Goal: Task Accomplishment & Management: Manage account settings

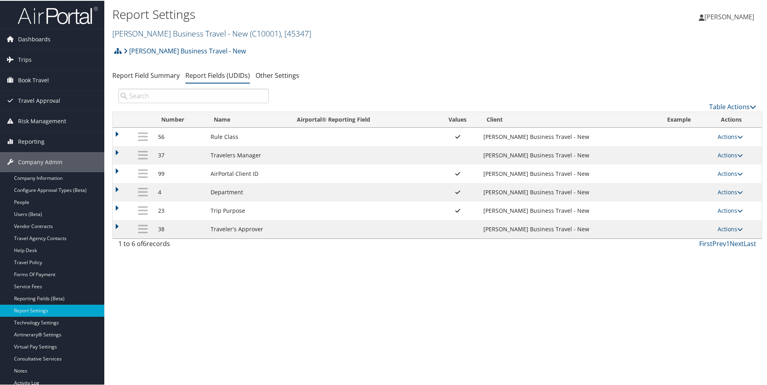
click at [207, 31] on link "Christopherson Business Travel - New ( C10001 ) , [ 45347 ]" at bounding box center [211, 32] width 199 height 11
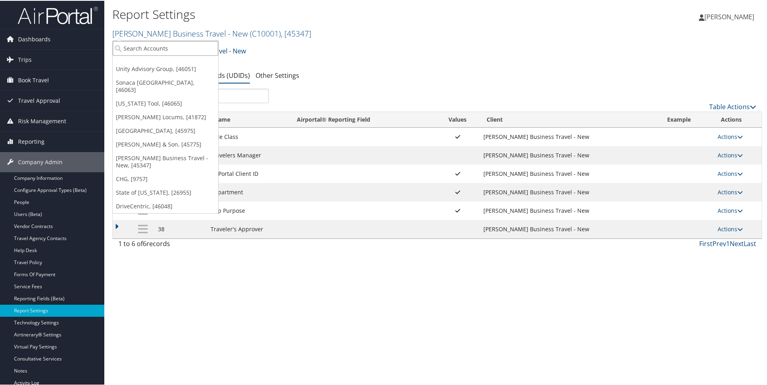
click at [196, 49] on input "search" at bounding box center [166, 47] width 106 height 15
paste input "7309"
type input "7309"
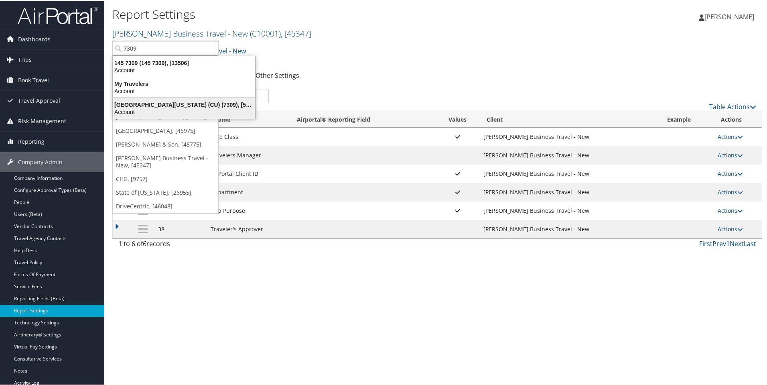
click at [170, 99] on div "University of Colorado (CU) (7309), [5251] Account" at bounding box center [184, 107] width 140 height 18
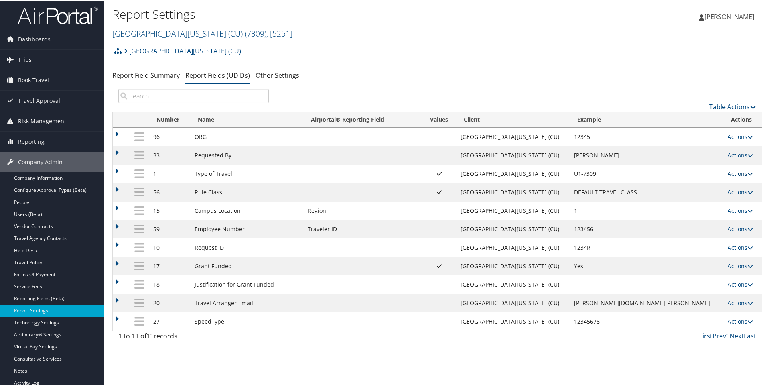
click at [728, 172] on link "Actions" at bounding box center [740, 173] width 25 height 8
click at [683, 209] on link "Edit" at bounding box center [701, 212] width 87 height 14
select select "both"
select select "trip"
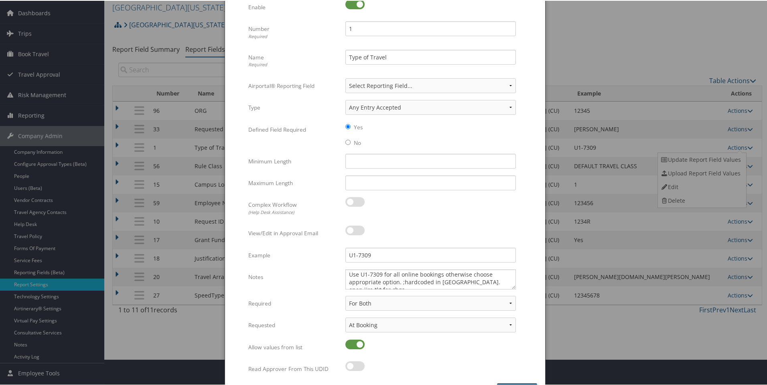
scroll to position [40, 0]
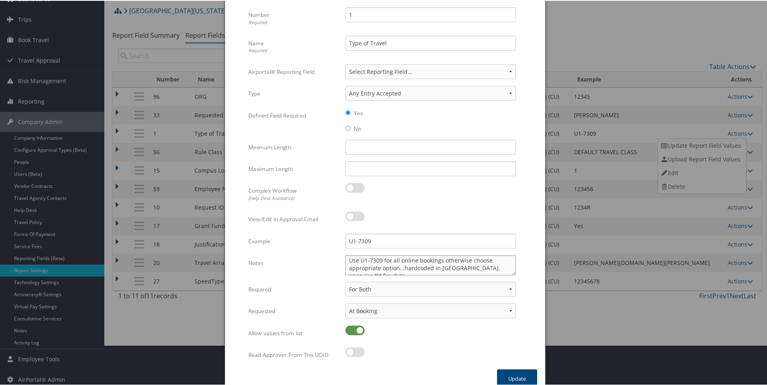
drag, startPoint x: 400, startPoint y: 268, endPoint x: 506, endPoint y: 272, distance: 106.0
click at [506, 272] on textarea "Use U1-7309 for all online bookings otherwise choose appropriate option. ;hardc…" at bounding box center [431, 264] width 171 height 20
click at [402, 266] on textarea "Use U1-7309 for all online bookings otherwise choose appropriate option. ;hardc…" at bounding box center [431, 264] width 171 height 20
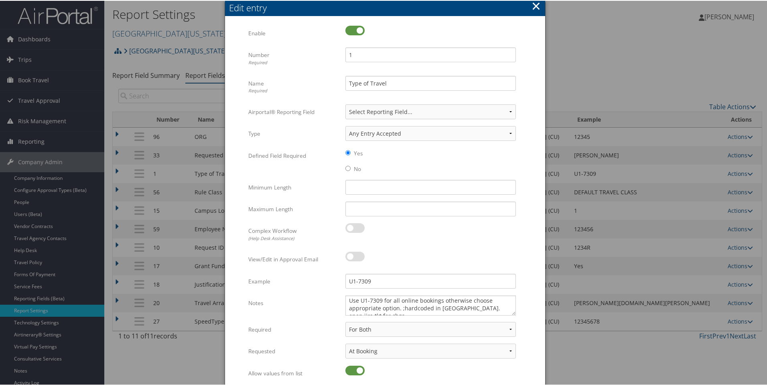
click at [535, 6] on button "×" at bounding box center [536, 5] width 9 height 16
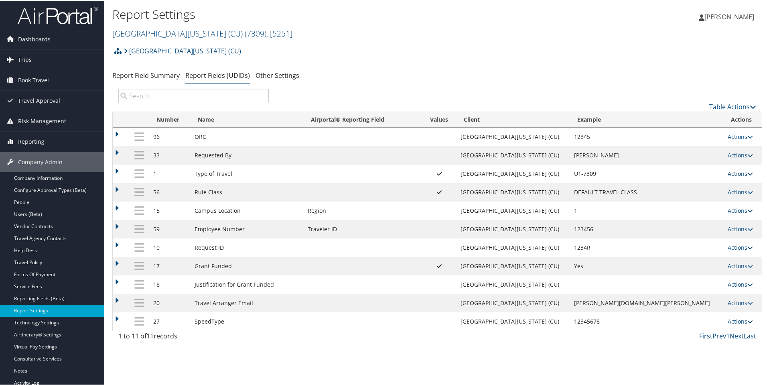
click at [730, 173] on link "Actions" at bounding box center [740, 173] width 25 height 8
click at [681, 211] on link "Edit" at bounding box center [701, 212] width 87 height 14
select select "both"
select select "trip"
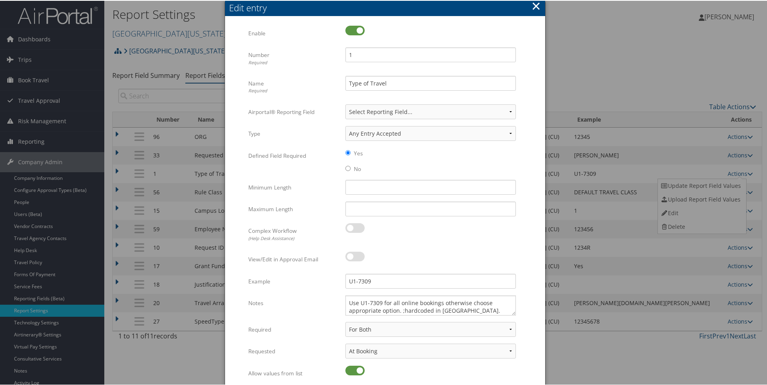
click at [610, 67] on div at bounding box center [385, 192] width 770 height 385
click at [533, 6] on button "×" at bounding box center [536, 5] width 9 height 16
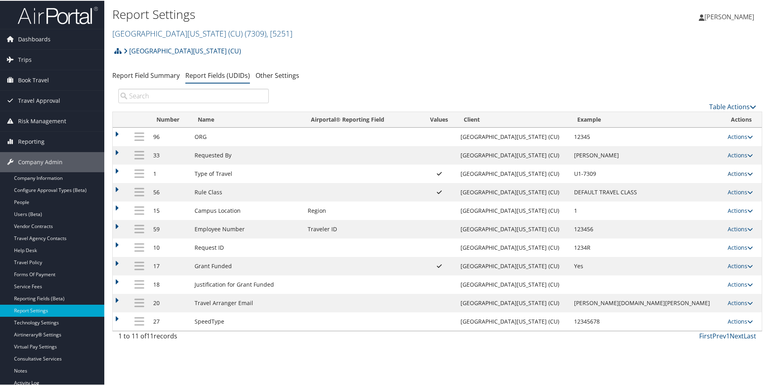
click at [734, 175] on link "Actions" at bounding box center [740, 173] width 25 height 8
click at [690, 215] on link "Edit" at bounding box center [701, 212] width 87 height 14
select select "both"
select select "trip"
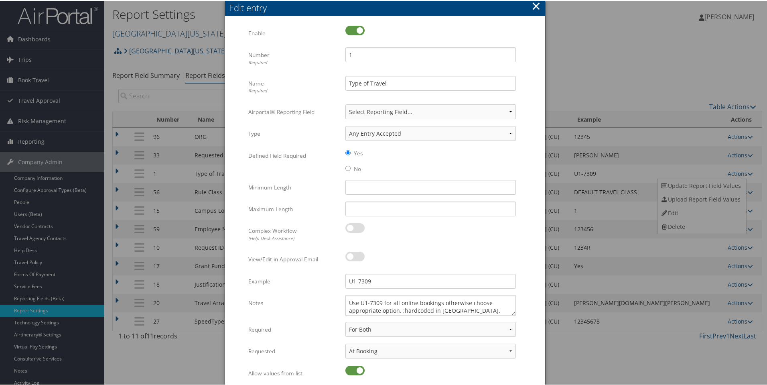
click at [535, 6] on button "×" at bounding box center [536, 5] width 9 height 16
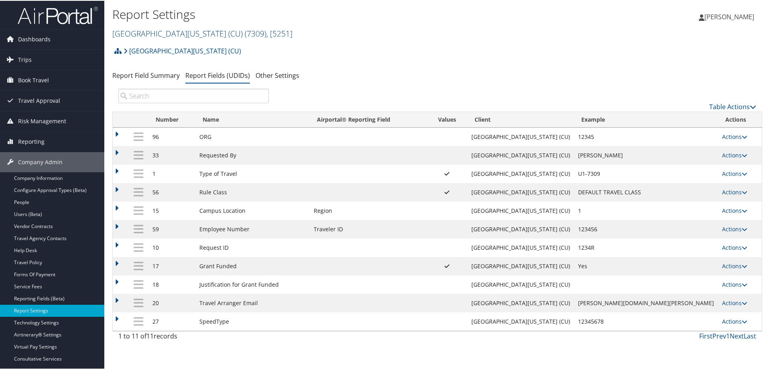
click at [147, 33] on link "University of Colorado (CU) ( 7309 ) , [ 5251 ]" at bounding box center [202, 32] width 180 height 11
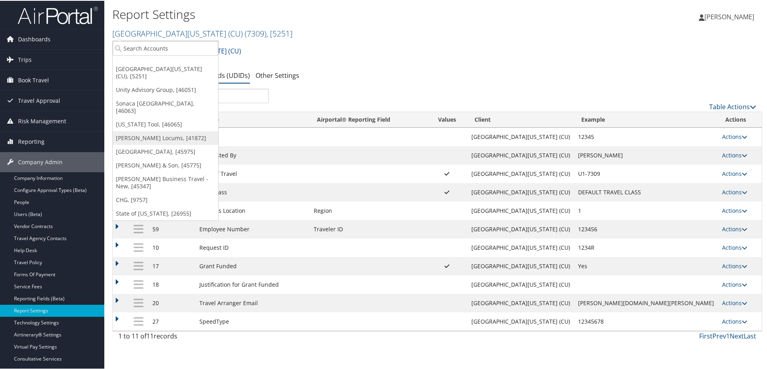
click at [128, 130] on link "[PERSON_NAME] Locums, [41872]" at bounding box center [166, 137] width 106 height 14
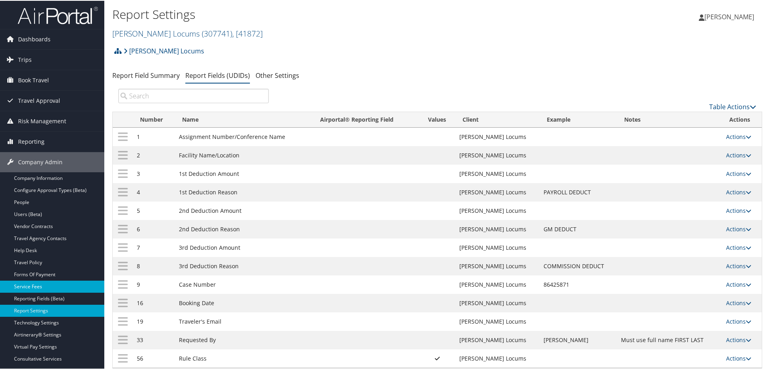
click at [33, 286] on link "Service Fees" at bounding box center [52, 286] width 104 height 12
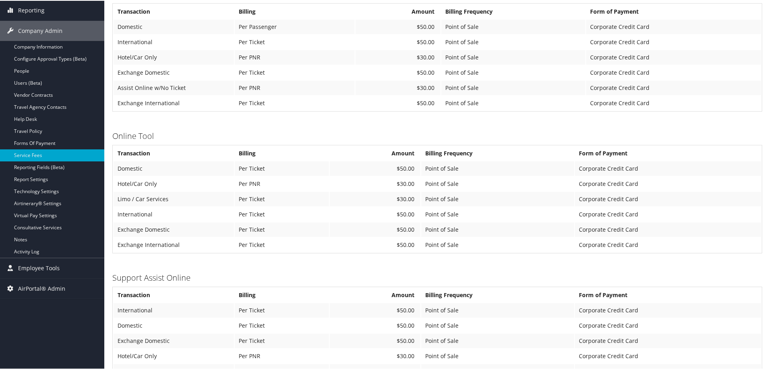
scroll to position [120, 0]
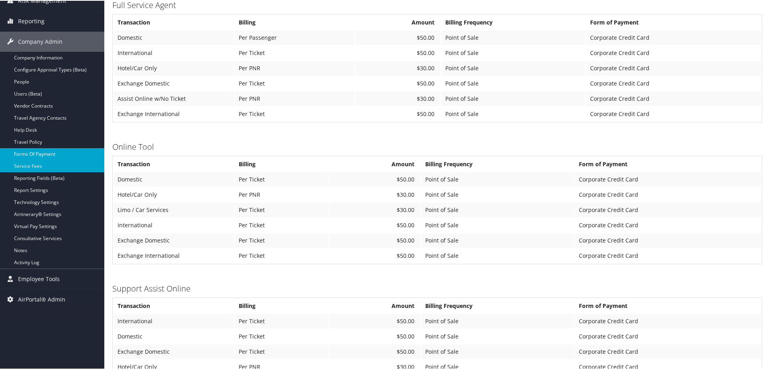
click at [33, 151] on link "Forms Of Payment" at bounding box center [52, 153] width 104 height 12
